Goal: Book appointment/travel/reservation

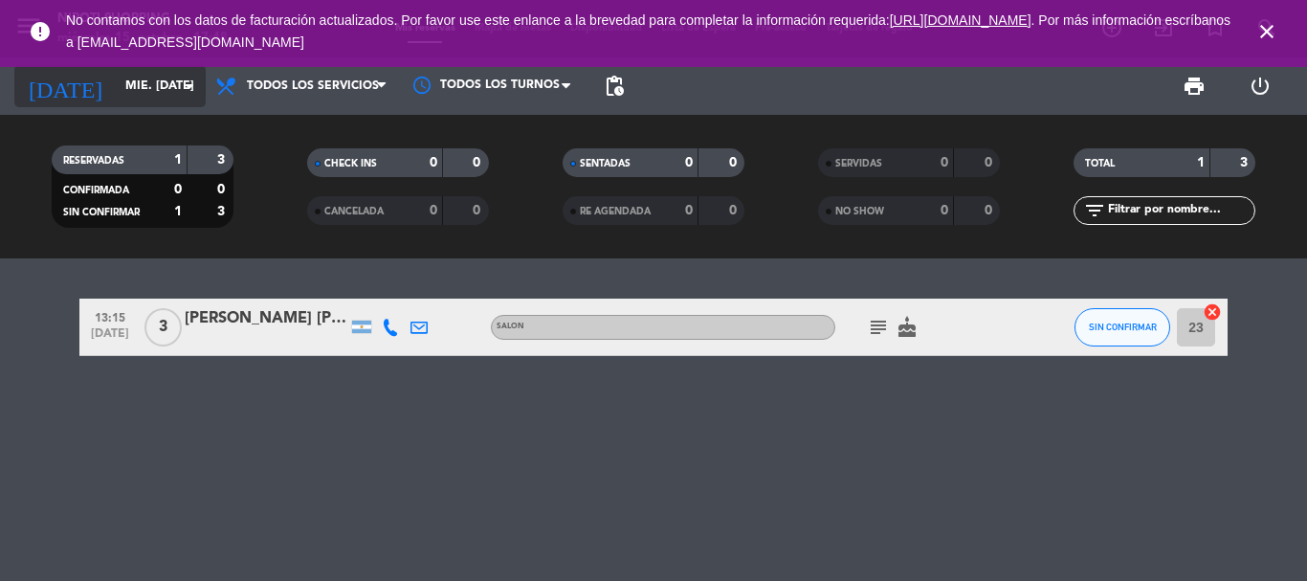
click at [190, 87] on icon "arrow_drop_down" at bounding box center [189, 86] width 23 height 23
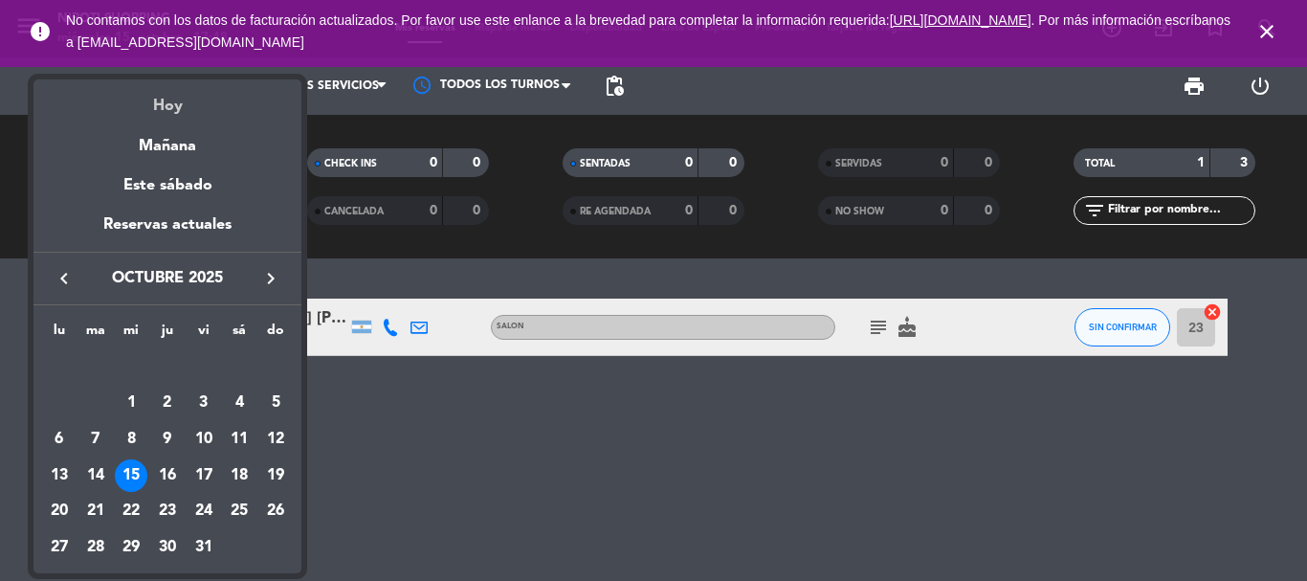
click at [164, 113] on div "Hoy" at bounding box center [167, 98] width 268 height 39
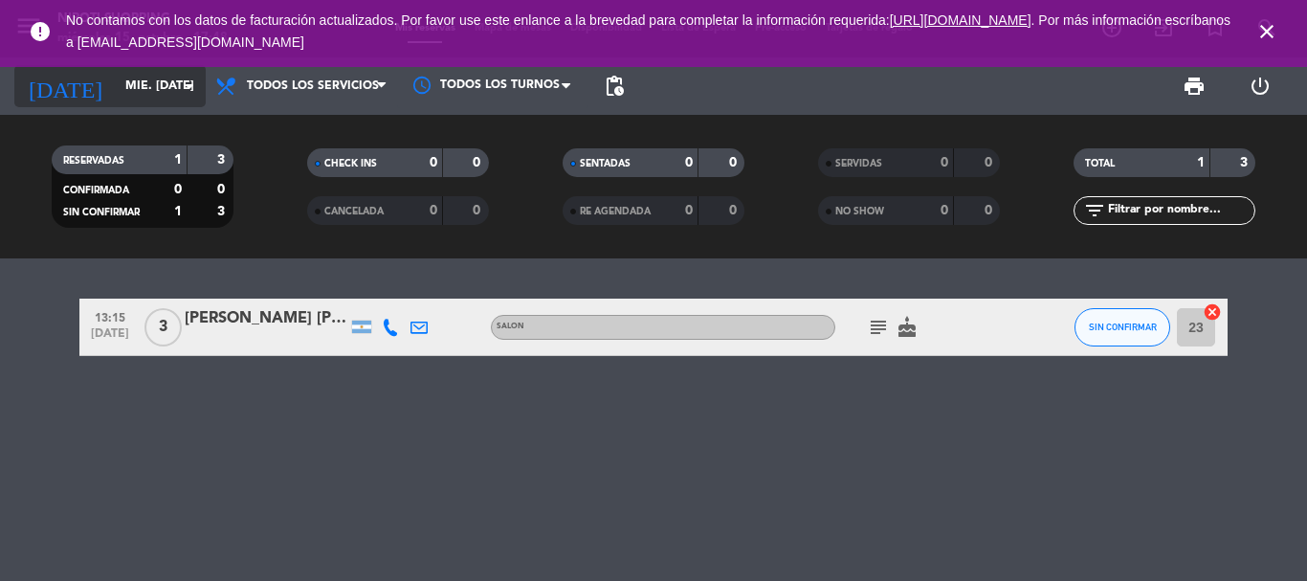
click at [190, 89] on icon "arrow_drop_down" at bounding box center [189, 86] width 23 height 23
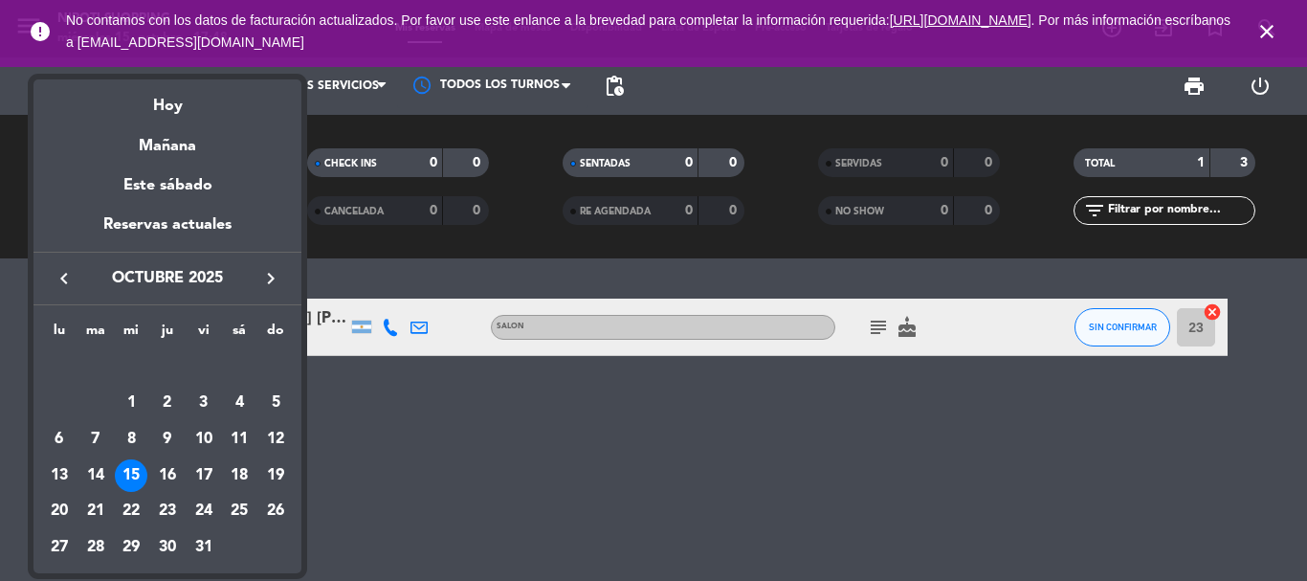
click at [478, 454] on div at bounding box center [653, 290] width 1307 height 581
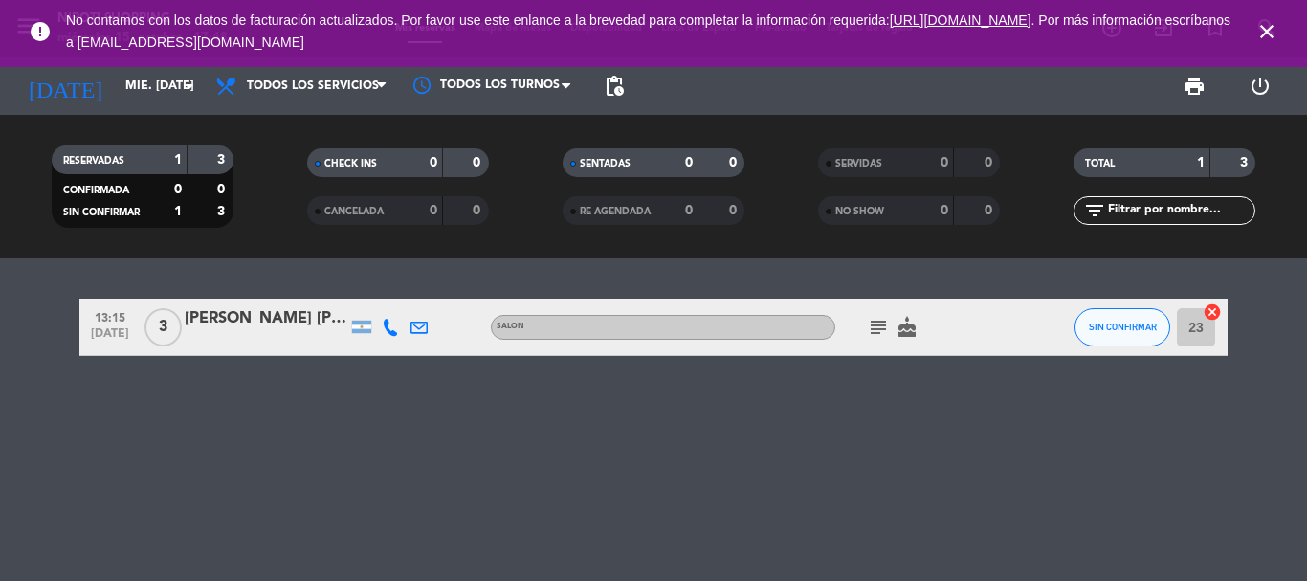
click at [1264, 25] on icon "close" at bounding box center [1266, 31] width 23 height 23
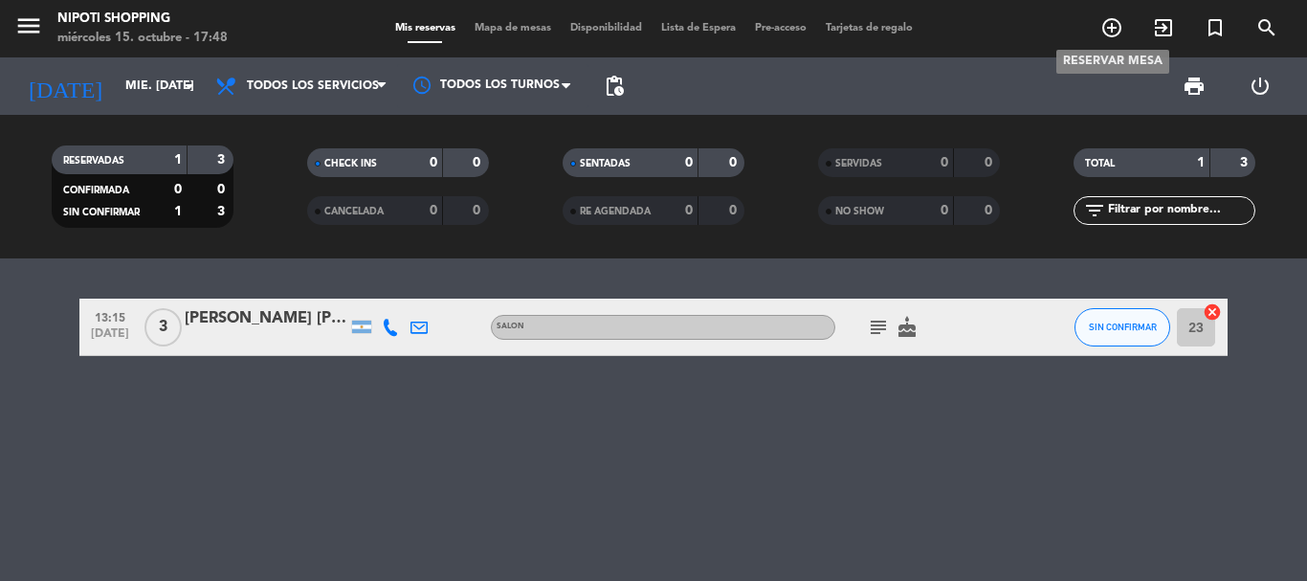
click at [1106, 17] on icon "add_circle_outline" at bounding box center [1111, 27] width 23 height 23
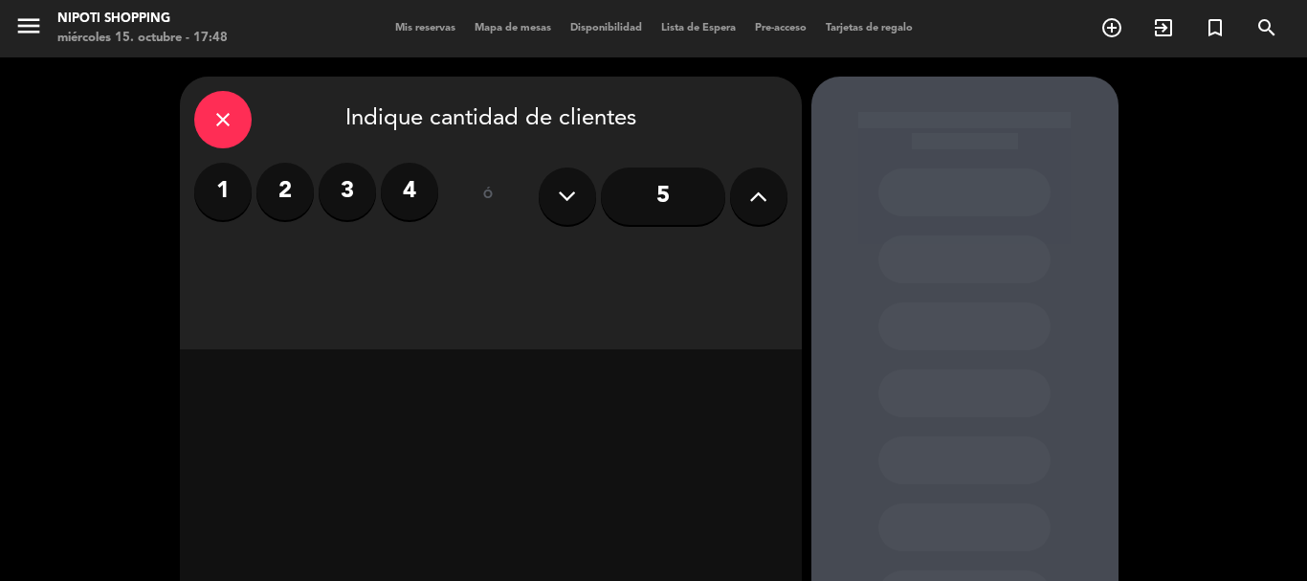
click at [760, 192] on icon at bounding box center [758, 196] width 18 height 29
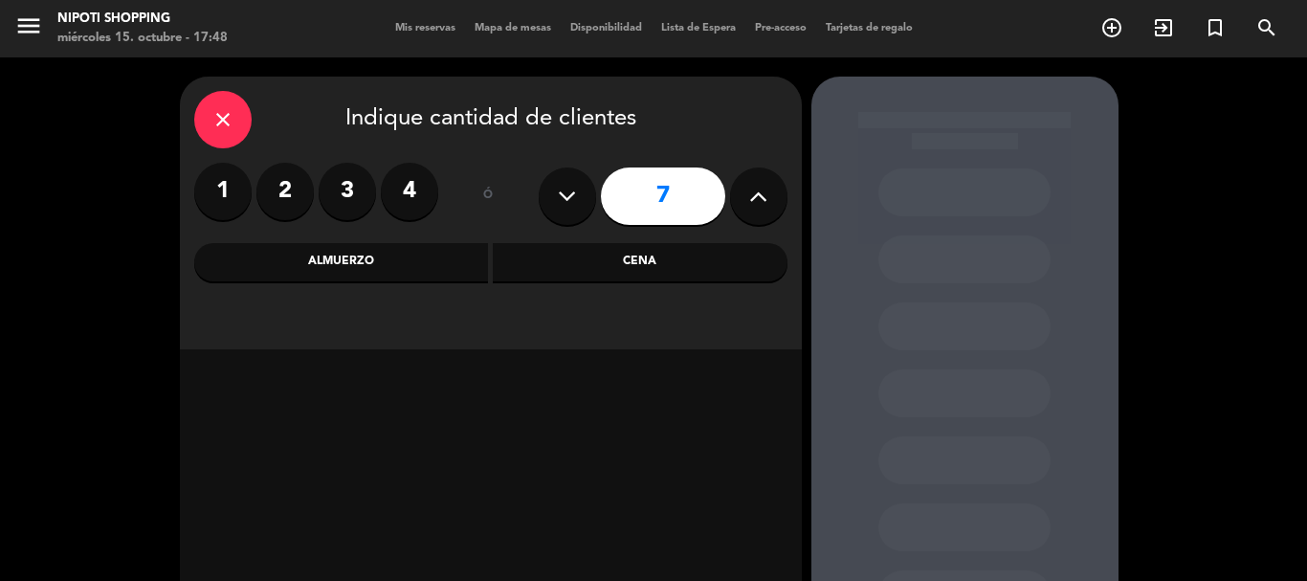
click at [760, 192] on icon at bounding box center [758, 196] width 18 height 29
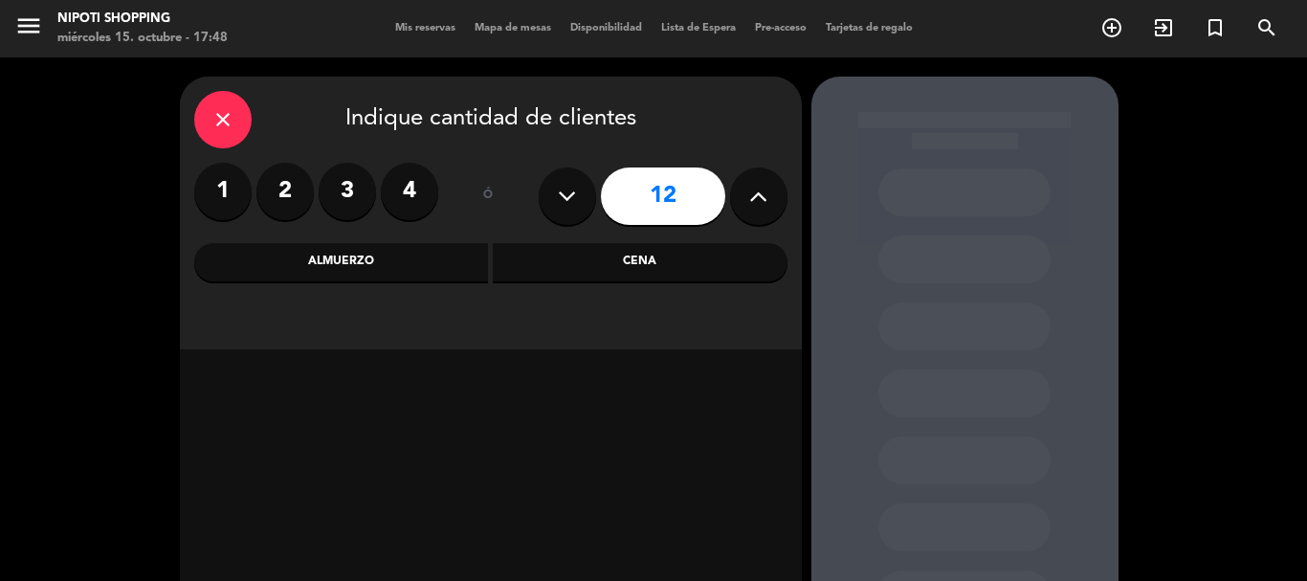
click at [760, 192] on icon at bounding box center [758, 196] width 18 height 29
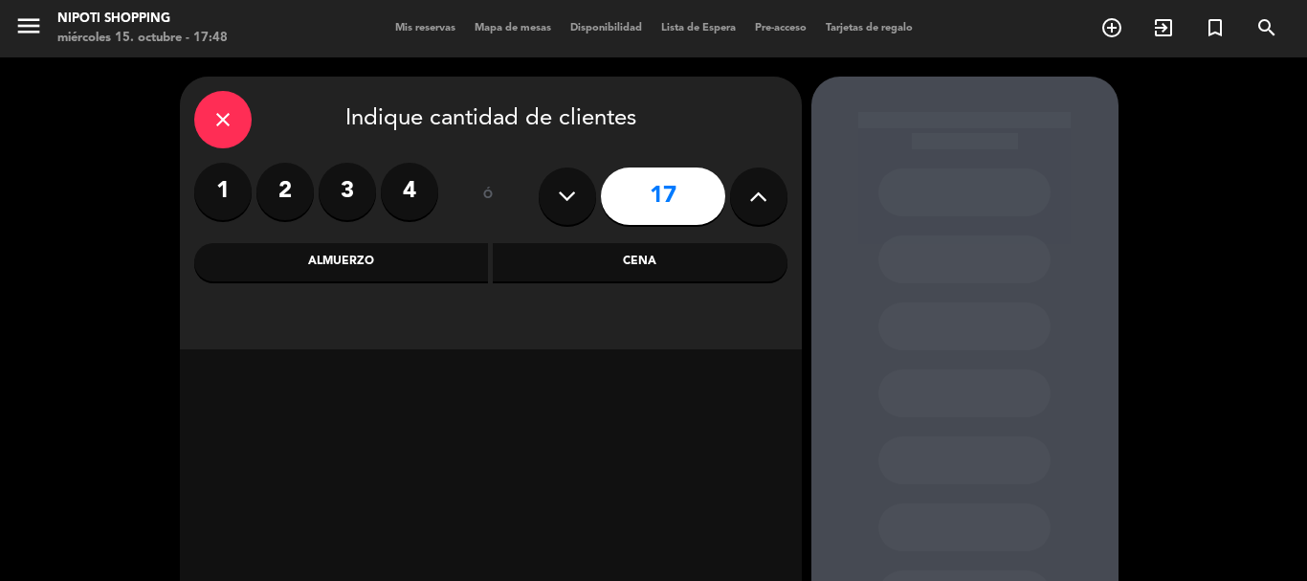
click at [759, 194] on icon at bounding box center [758, 196] width 18 height 29
type input "18"
click at [628, 257] on div "Cena" at bounding box center [640, 262] width 295 height 38
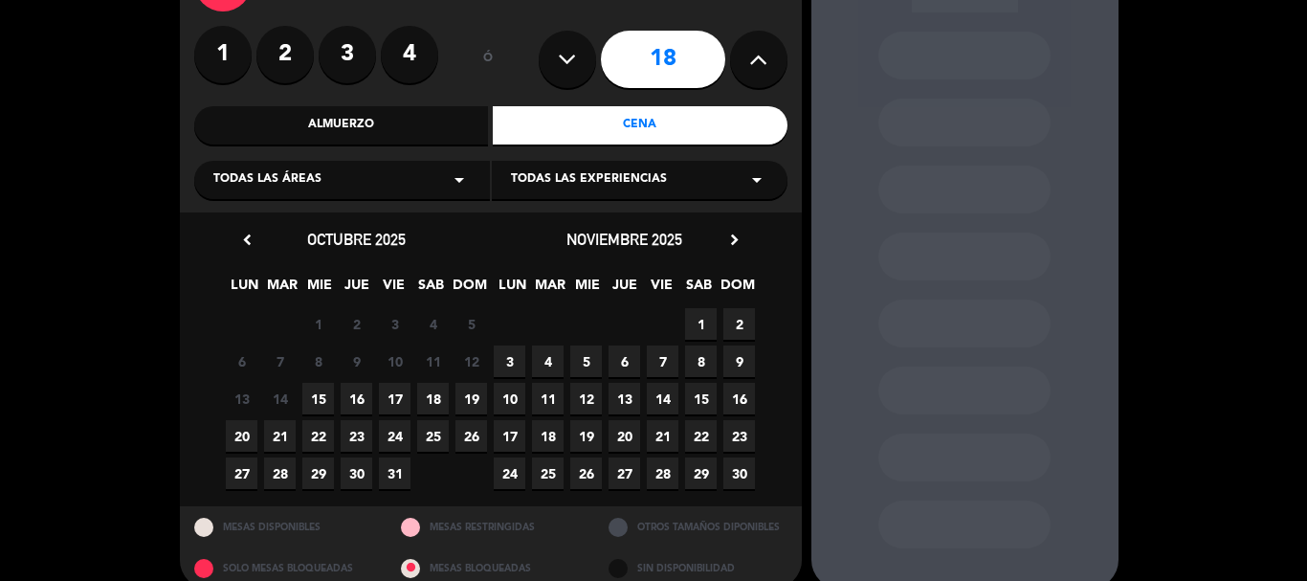
scroll to position [163, 0]
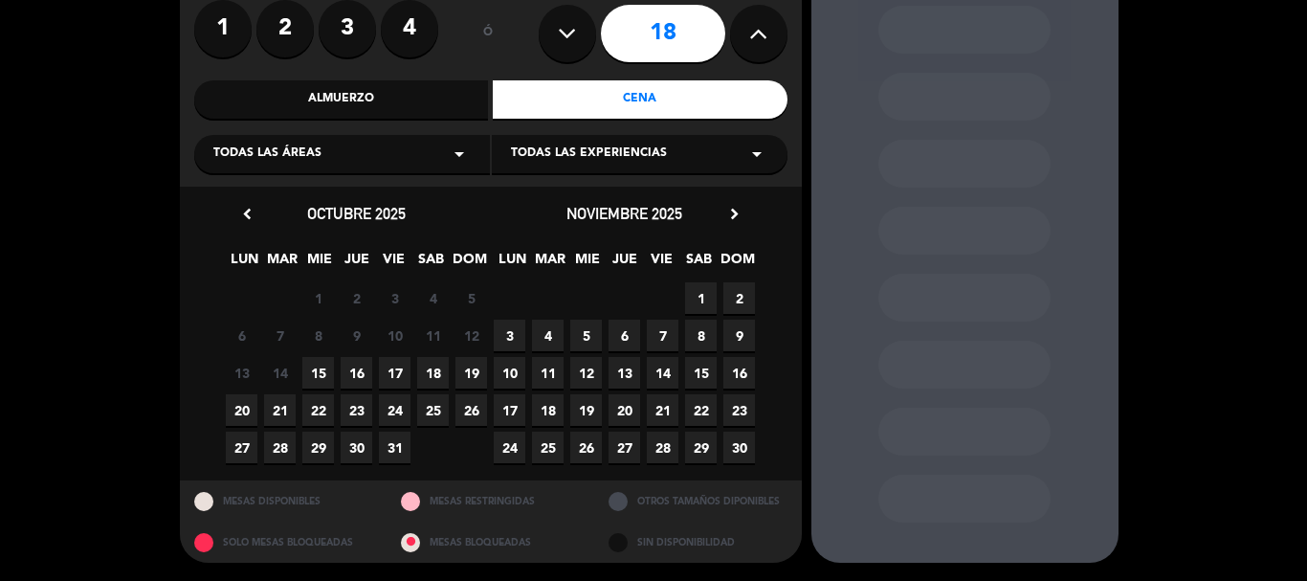
click at [317, 369] on span "15" at bounding box center [318, 373] width 32 height 32
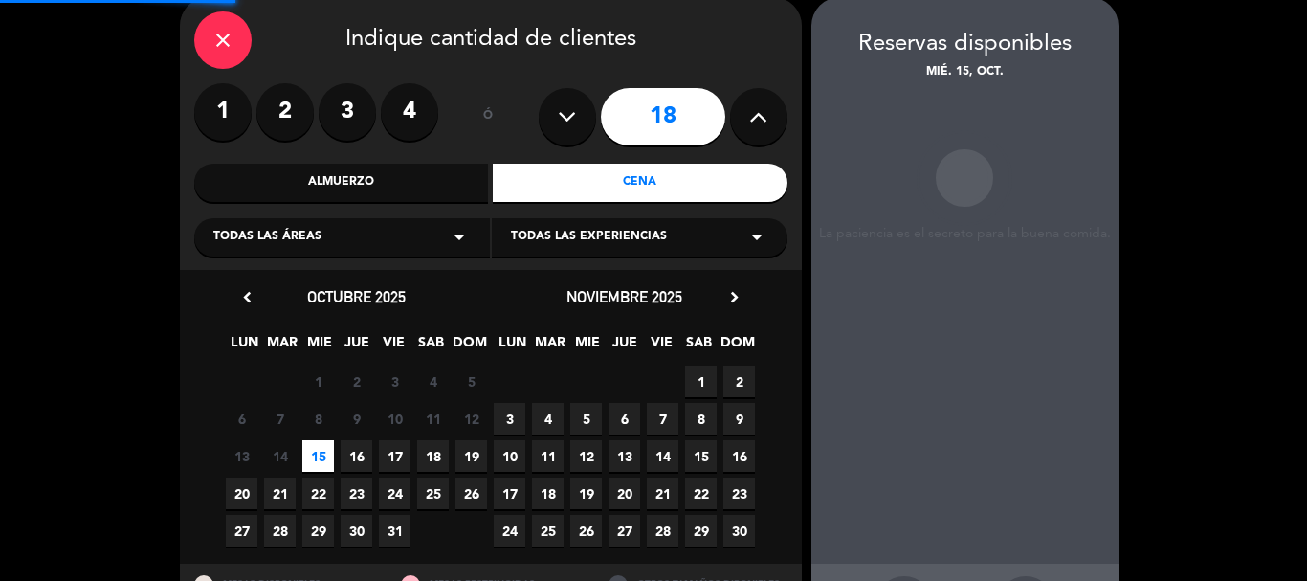
scroll to position [77, 0]
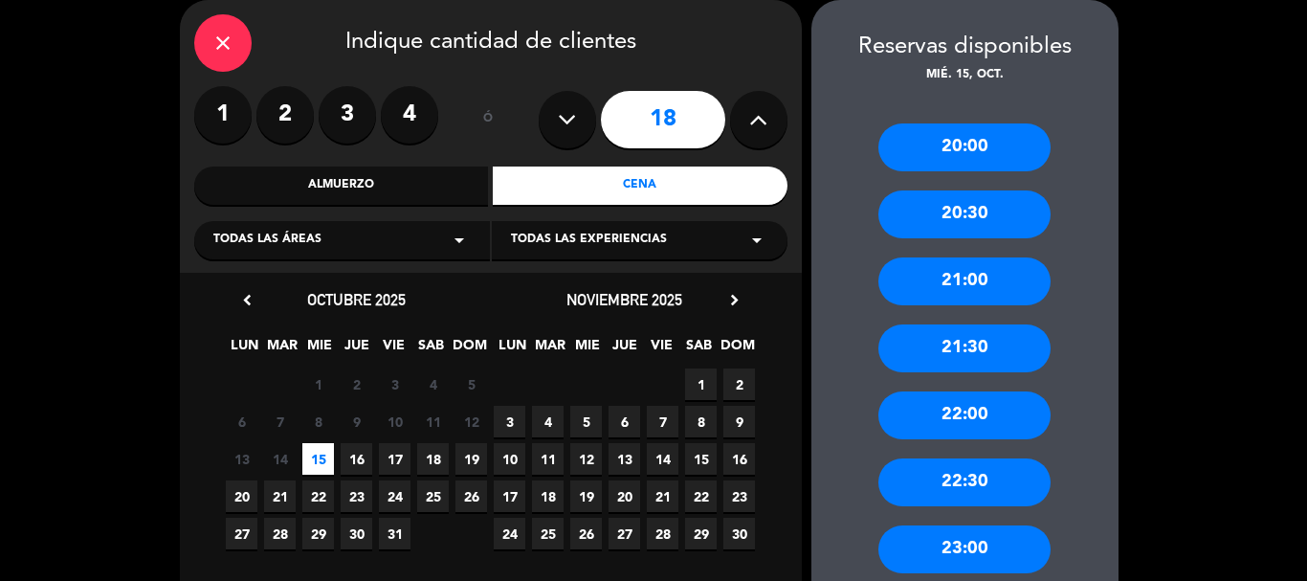
click at [954, 269] on div "21:00" at bounding box center [964, 281] width 172 height 48
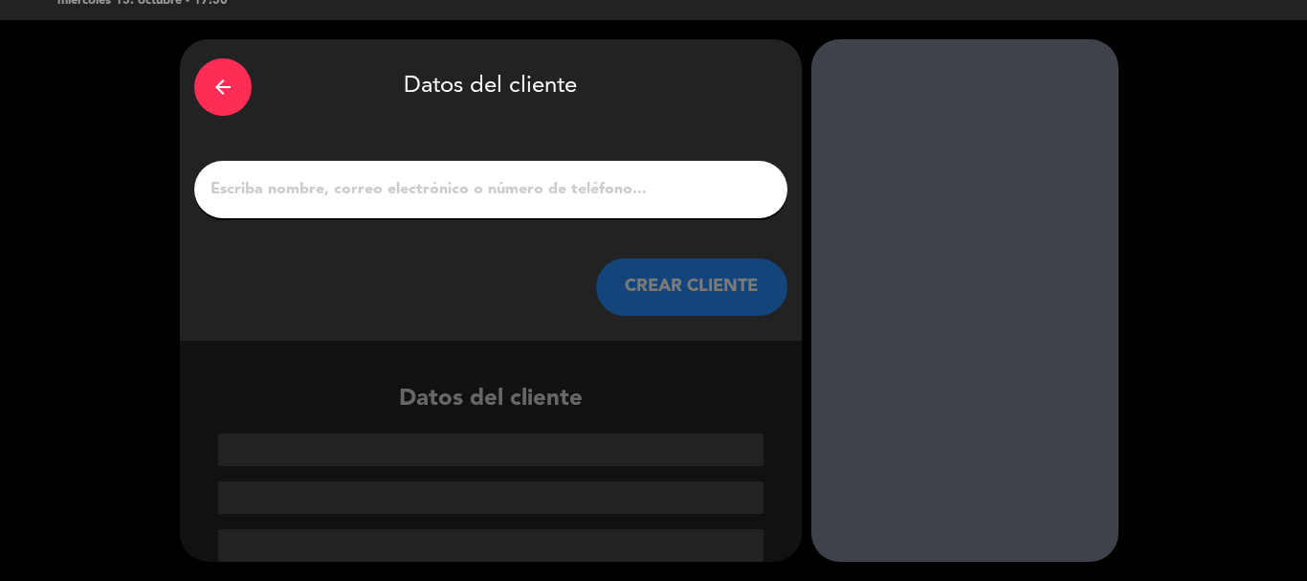
click at [652, 181] on input "1" at bounding box center [491, 189] width 564 height 27
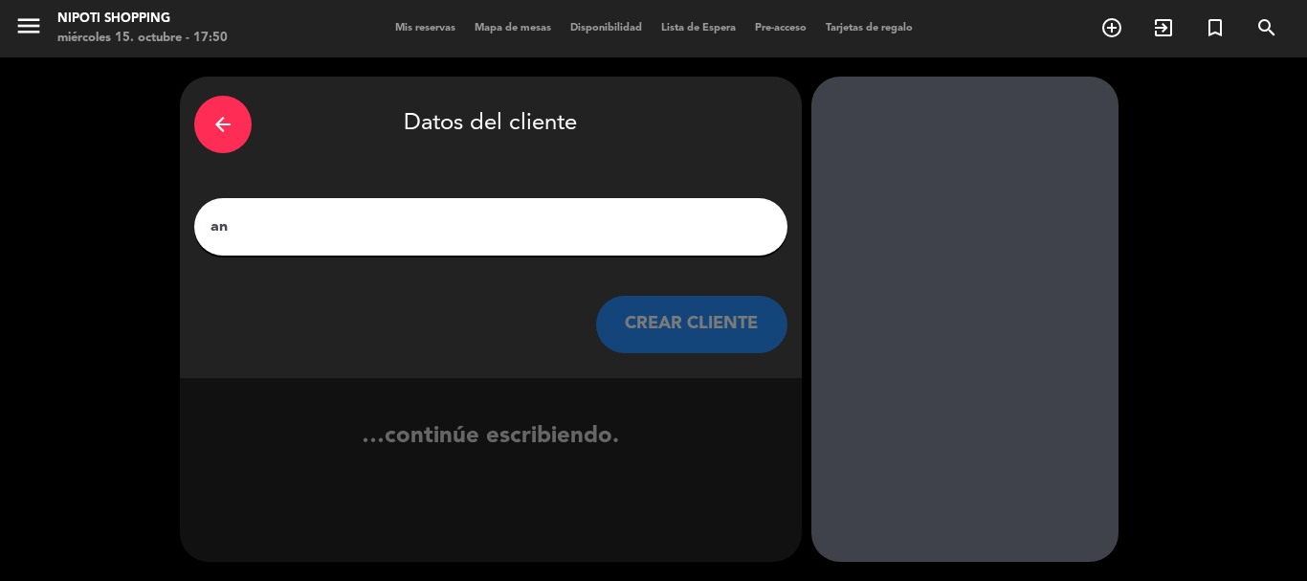
scroll to position [0, 0]
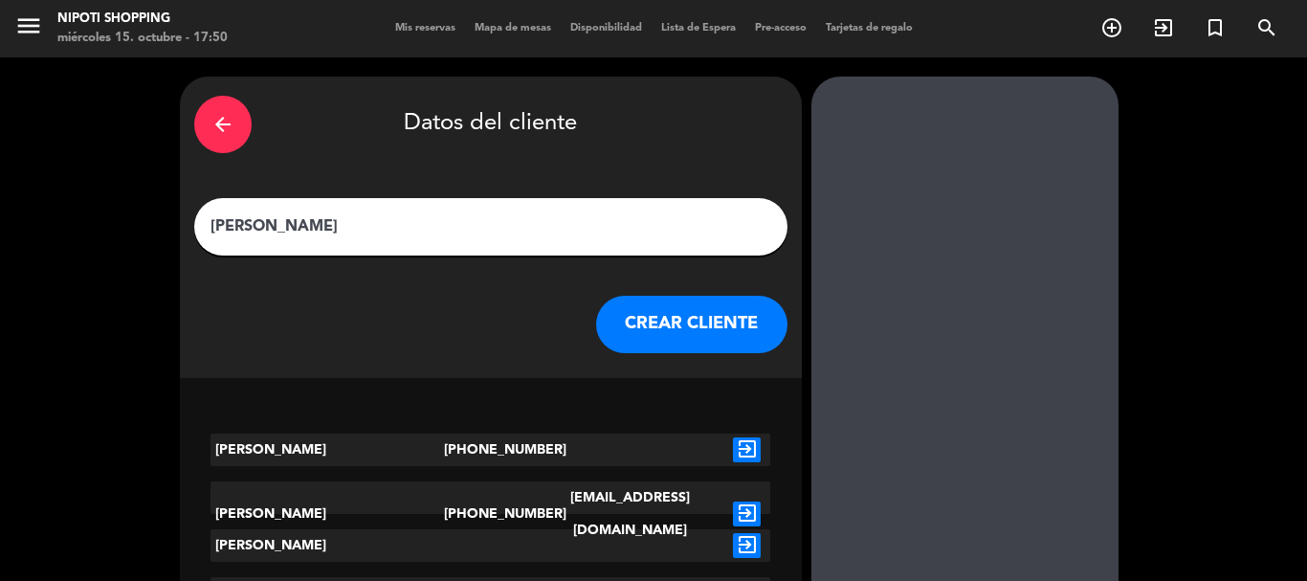
type input "[PERSON_NAME]"
click at [697, 320] on button "CREAR CLIENTE" at bounding box center [691, 324] width 191 height 57
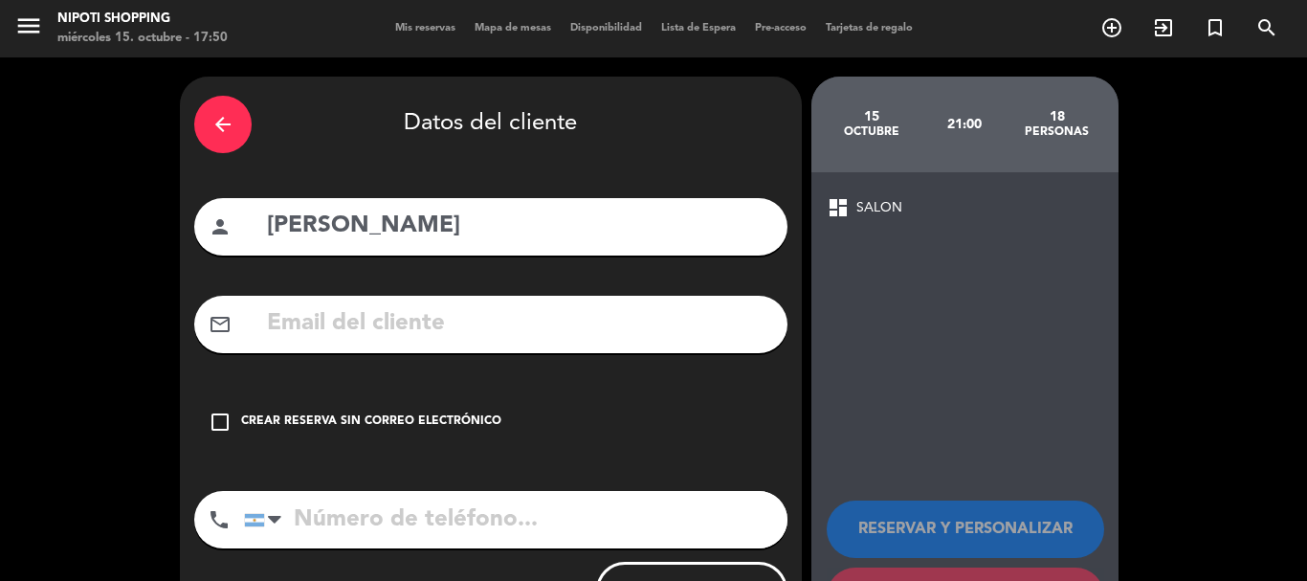
click at [220, 424] on icon "check_box_outline_blank" at bounding box center [220, 421] width 23 height 23
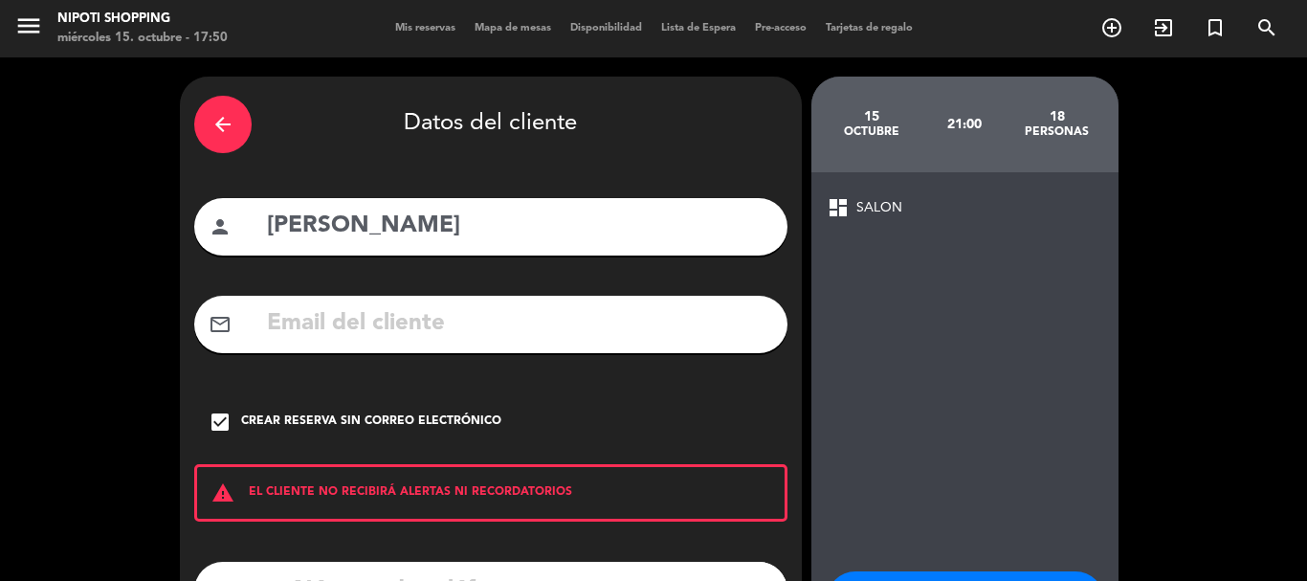
scroll to position [157, 0]
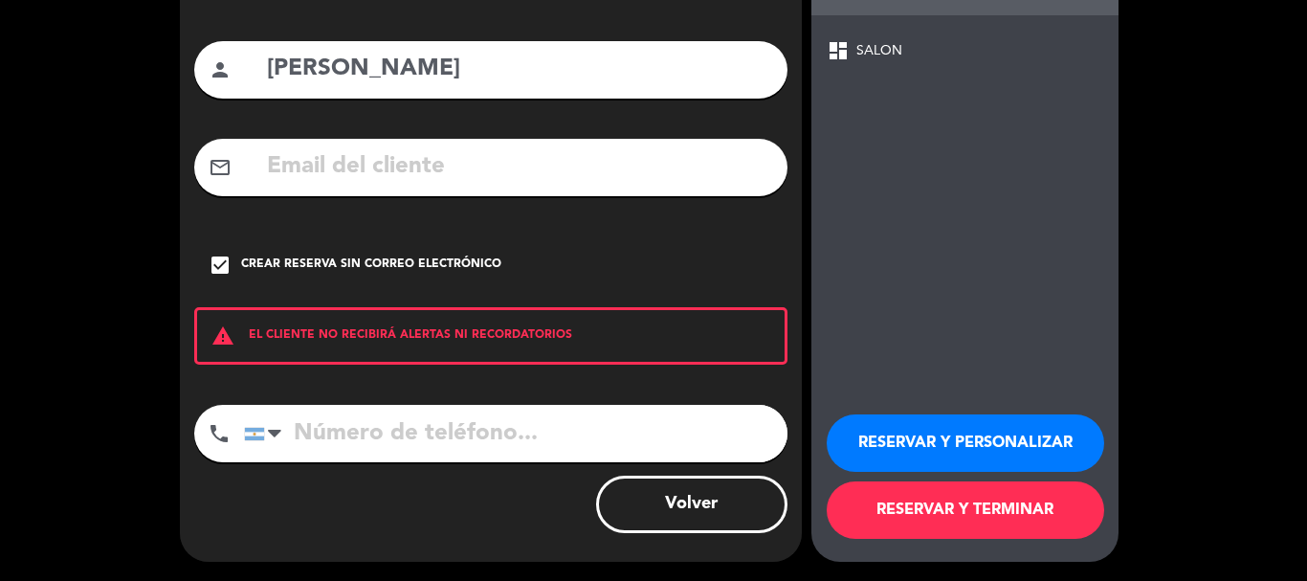
click at [990, 502] on button "RESERVAR Y TERMINAR" at bounding box center [964, 509] width 277 height 57
